Goal: Find specific page/section: Find specific page/section

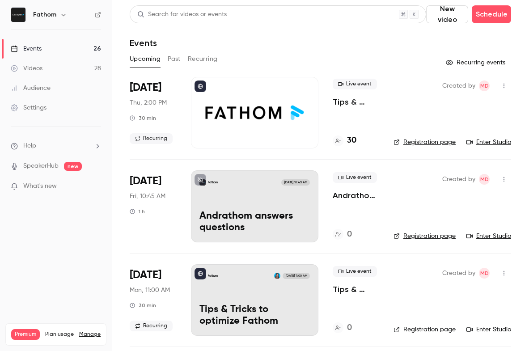
click at [96, 16] on icon at bounding box center [98, 15] width 6 height 6
